Goal: Transaction & Acquisition: Purchase product/service

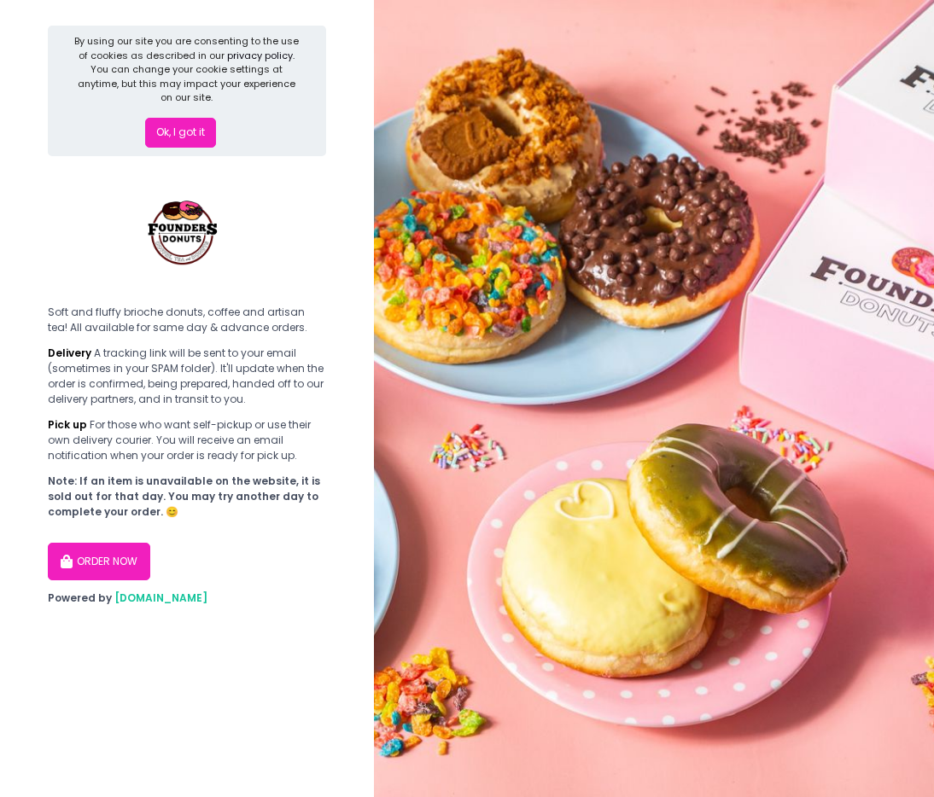
click at [117, 568] on button "ORDER NOW" at bounding box center [99, 562] width 102 height 38
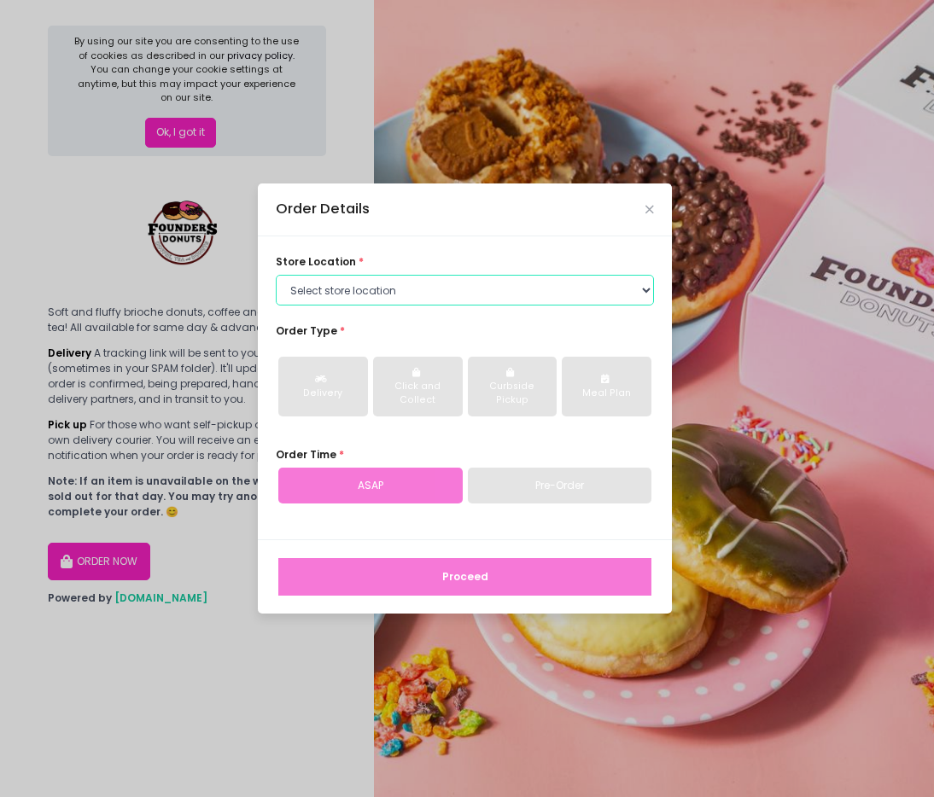
click at [518, 293] on select "Select store location Founders Donuts - [PERSON_NAME] Founders Donuts - [GEOGRA…" at bounding box center [465, 290] width 378 height 31
select select "6823519f7f461c106b9614ee"
click at [276, 275] on select "Select store location Founders Donuts - [PERSON_NAME] Founders Donuts - [GEOGRA…" at bounding box center [465, 290] width 378 height 31
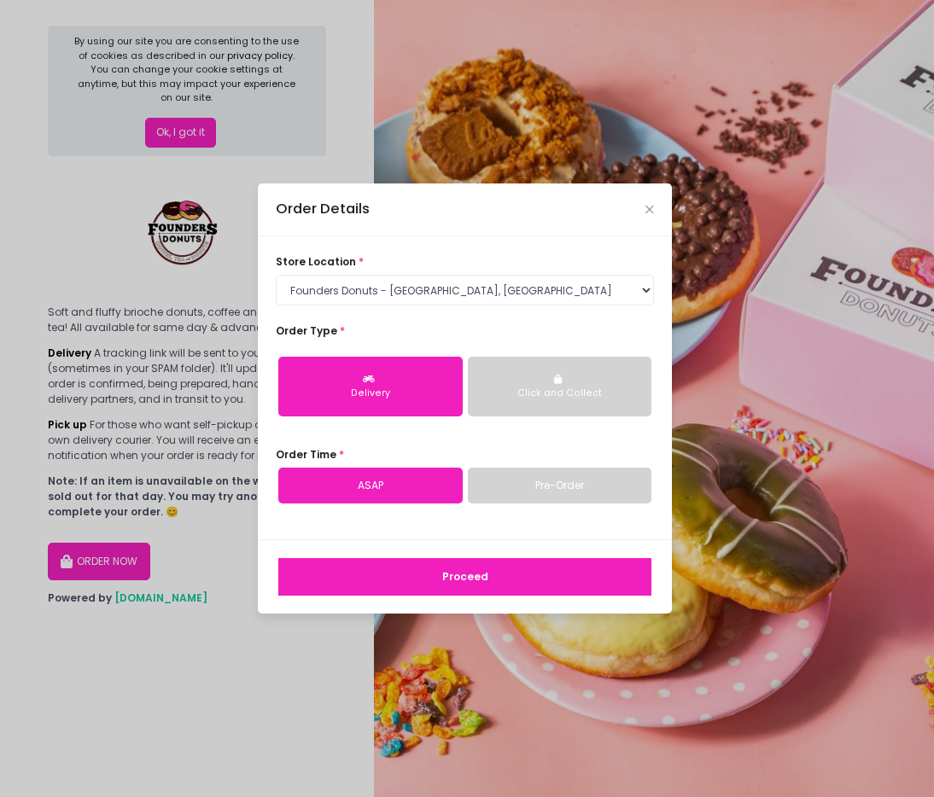
click at [395, 406] on button "Delivery" at bounding box center [370, 387] width 184 height 60
click at [520, 491] on link "Pre-Order" at bounding box center [560, 486] width 184 height 36
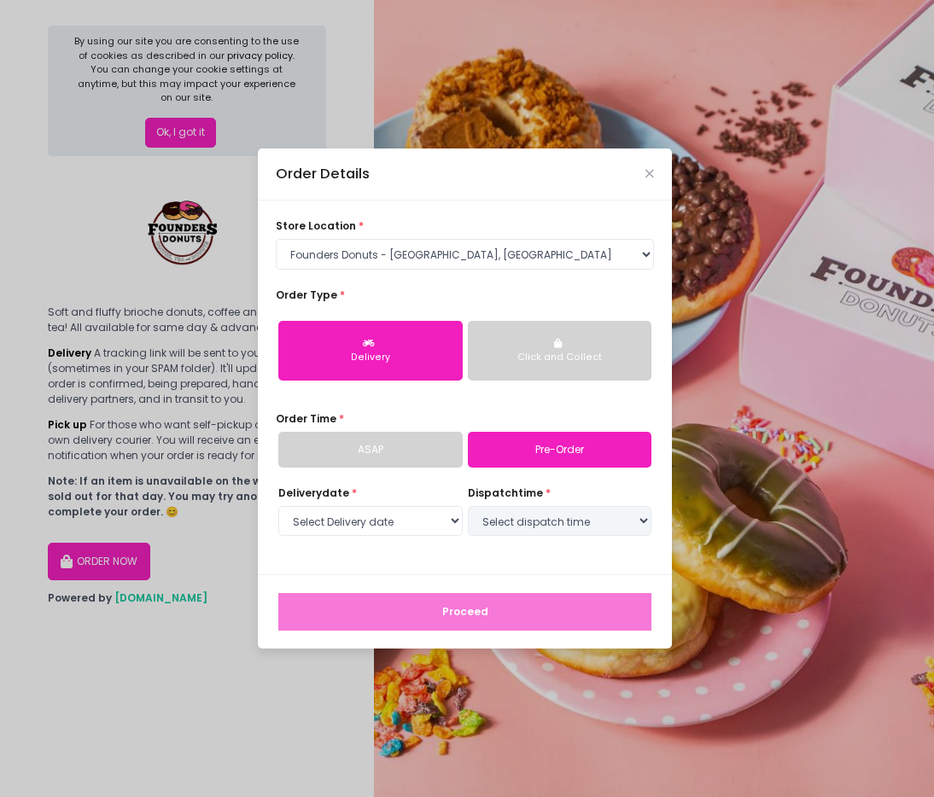
select select "[DATE]"
click at [411, 449] on link "ASAP" at bounding box center [370, 450] width 184 height 36
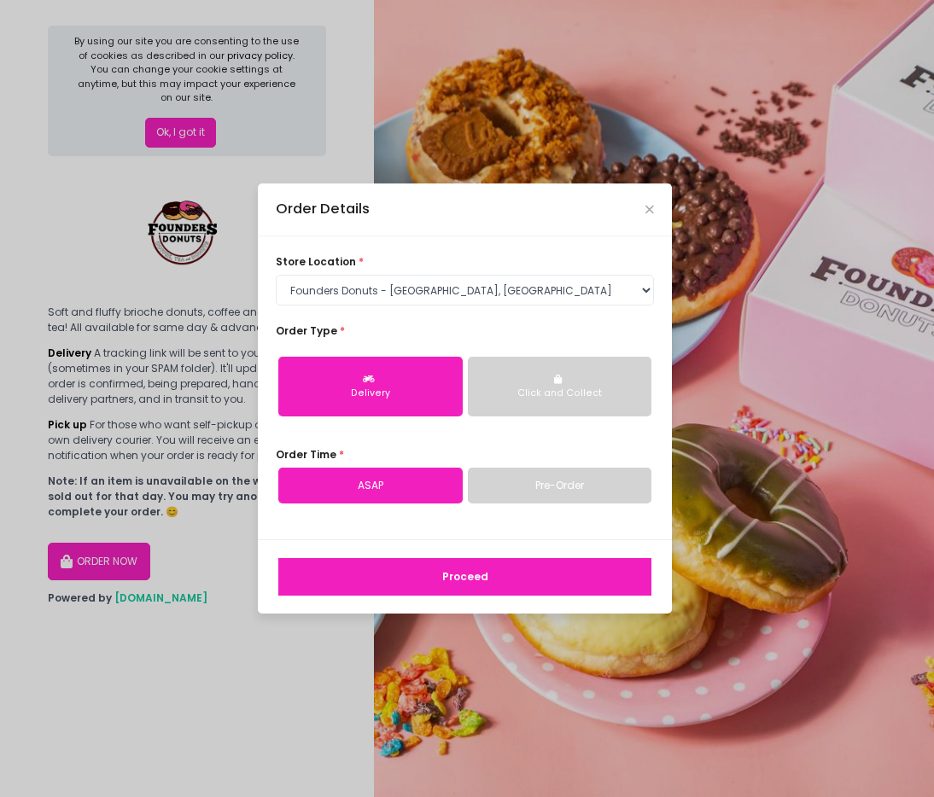
click at [552, 363] on button "Click and Collect" at bounding box center [560, 387] width 184 height 60
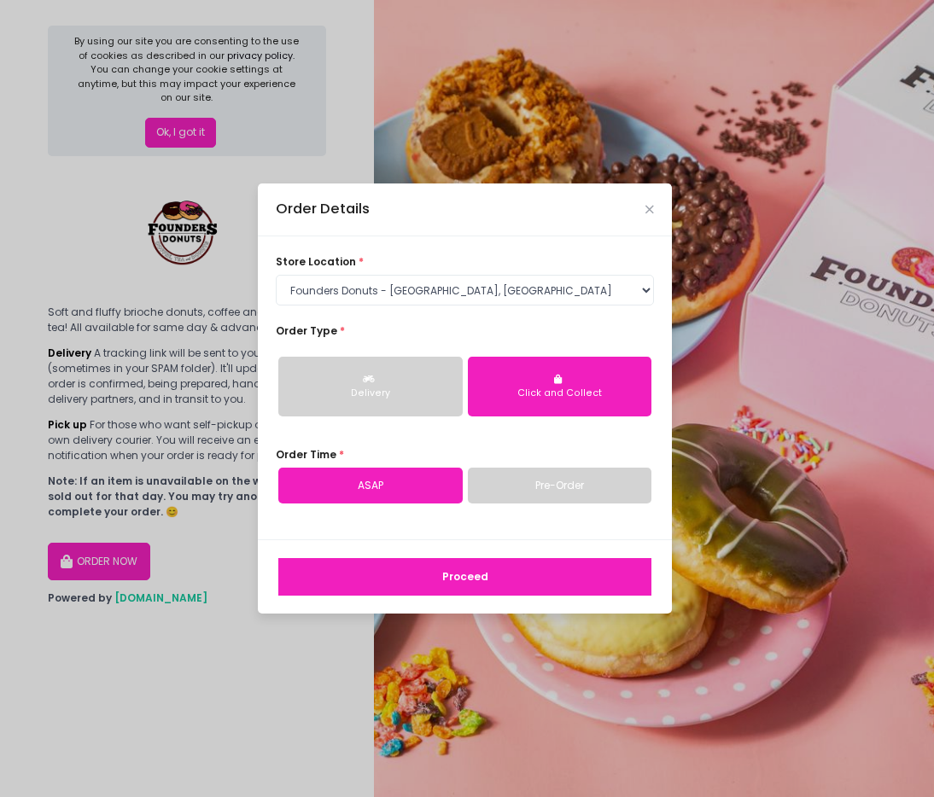
click at [405, 376] on button "Delivery" at bounding box center [370, 387] width 184 height 60
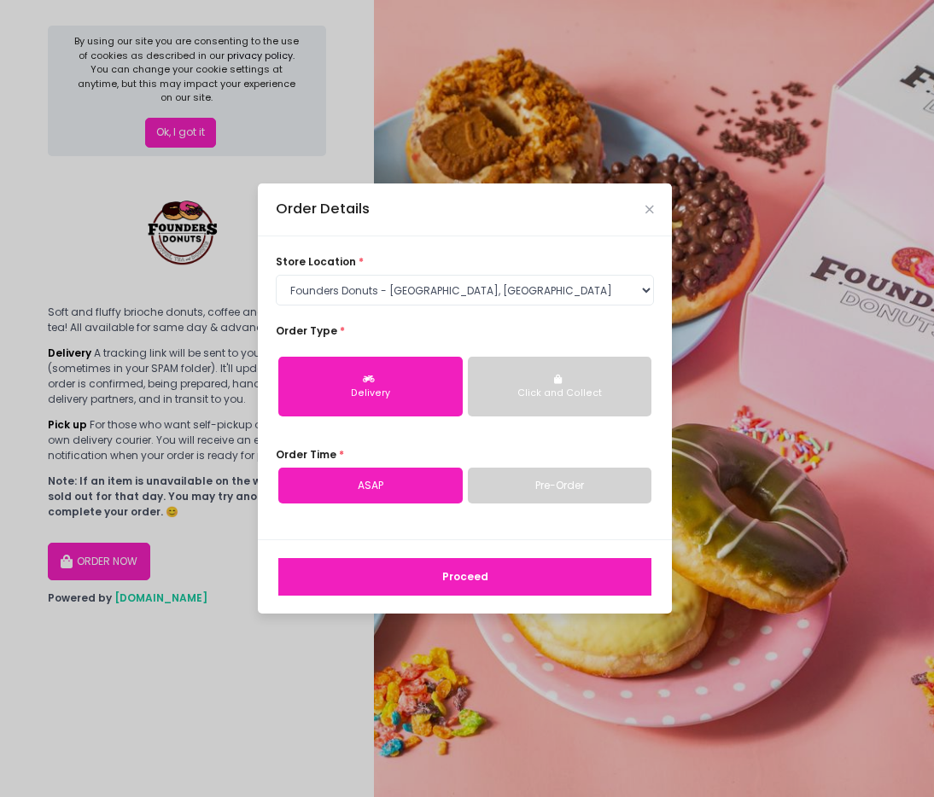
click at [581, 376] on button "Click and Collect" at bounding box center [560, 387] width 184 height 60
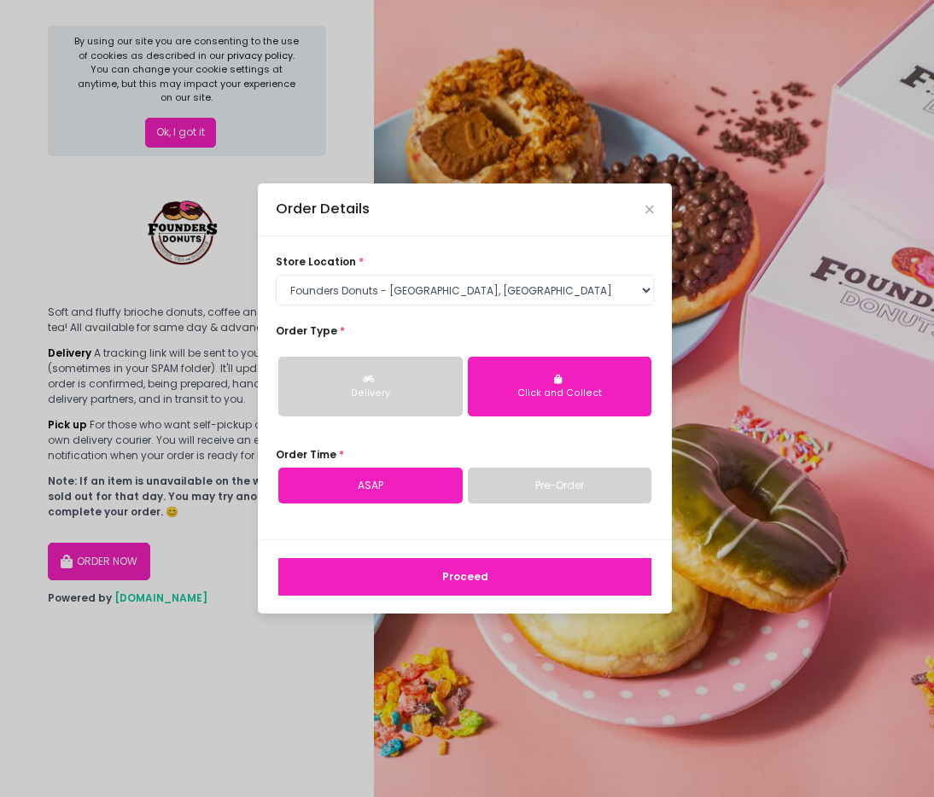
click at [433, 400] on button "Delivery" at bounding box center [370, 387] width 184 height 60
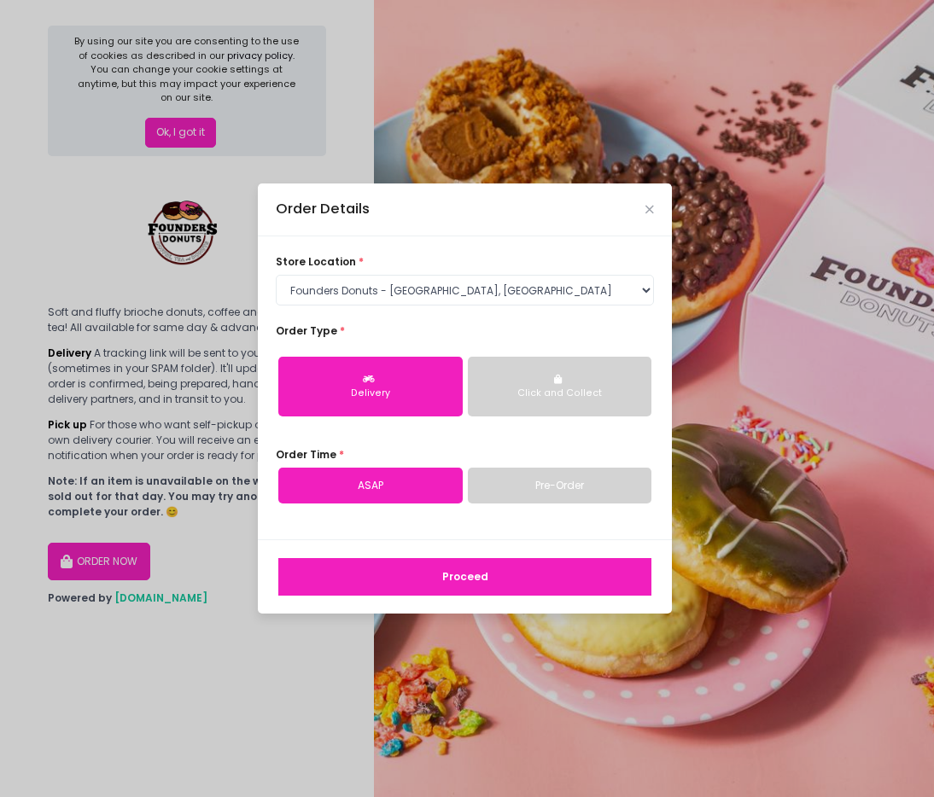
click at [497, 574] on button "Proceed" at bounding box center [464, 577] width 373 height 38
